Goal: Entertainment & Leisure: Consume media (video, audio)

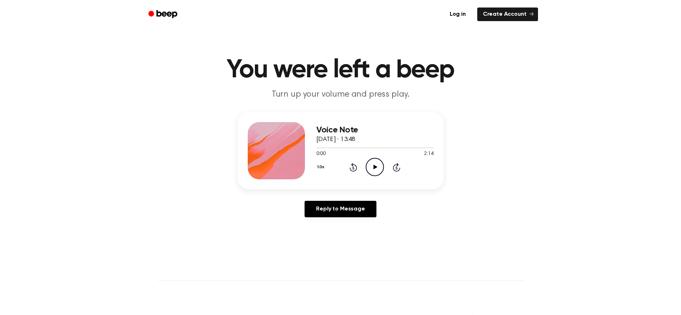
click at [375, 170] on icon "Play Audio" at bounding box center [375, 167] width 18 height 18
click at [372, 167] on icon "Play Audio" at bounding box center [375, 167] width 18 height 18
click at [322, 168] on button "1.0x" at bounding box center [322, 167] width 11 height 12
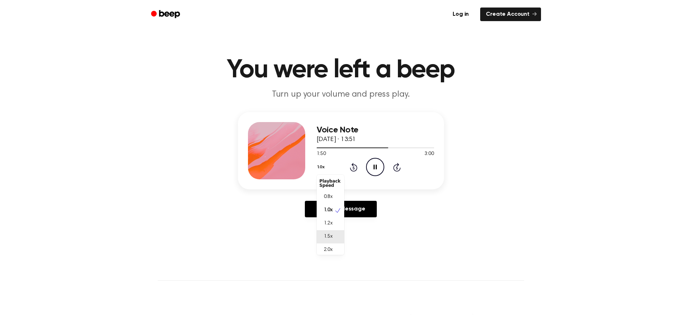
click at [334, 235] on div "1.5x" at bounding box center [331, 236] width 28 height 13
